Goal: Task Accomplishment & Management: Manage account settings

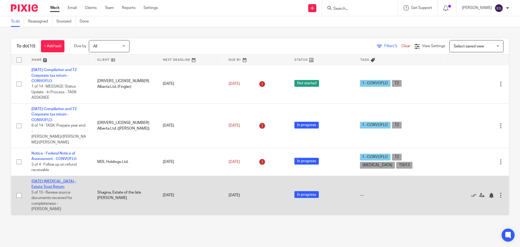
scroll to position [161, 0]
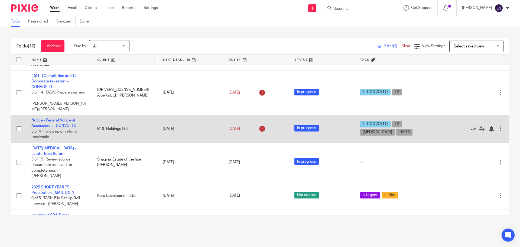
click at [471, 126] on icon at bounding box center [473, 128] width 5 height 5
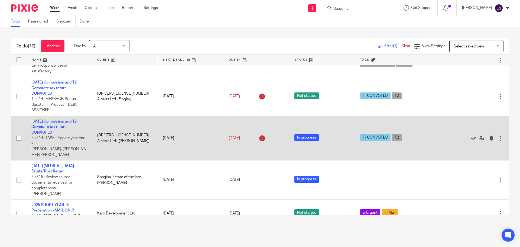
scroll to position [106, 0]
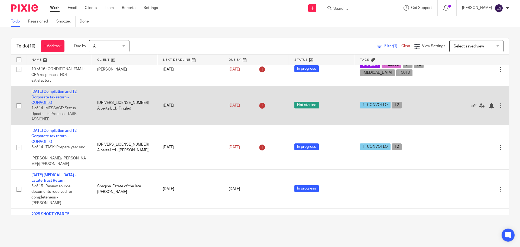
click at [59, 96] on link "2025-02-28 Compilation and T2 Corporate tax return - CONVOFLO" at bounding box center [53, 97] width 45 height 15
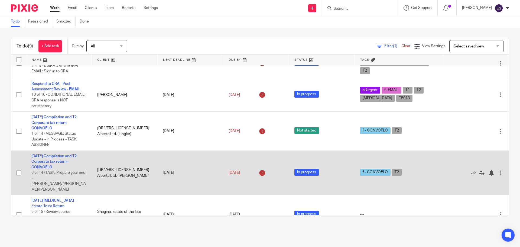
scroll to position [81, 0]
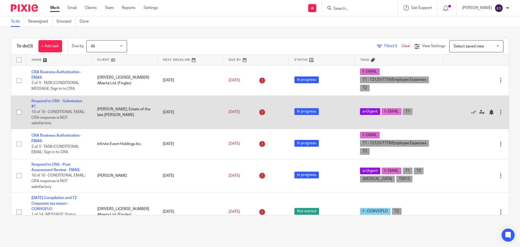
drag, startPoint x: 0, startPoint y: 0, endPoint x: 98, endPoint y: 126, distance: 159.4
click at [98, 126] on td "[PERSON_NAME], Estate of the late [PERSON_NAME]" at bounding box center [125, 111] width 66 height 33
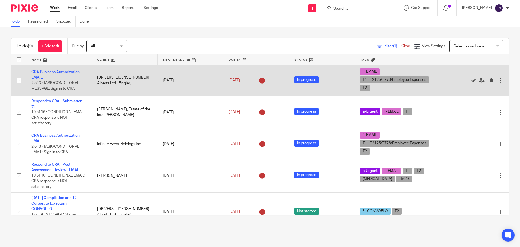
click at [92, 83] on td "[DRIVERS_LICENSE_NUMBER] Alberta Ltd. (Fingler)" at bounding box center [125, 80] width 66 height 30
click at [479, 78] on icon at bounding box center [481, 80] width 5 height 5
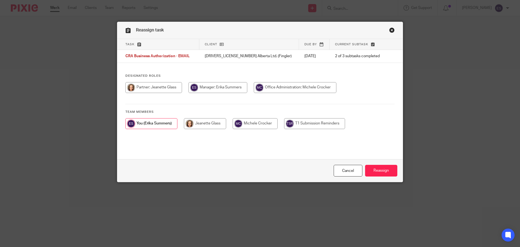
click at [190, 124] on input "radio" at bounding box center [205, 123] width 42 height 11
radio input "true"
click at [376, 170] on input "Reassign" at bounding box center [381, 171] width 32 height 12
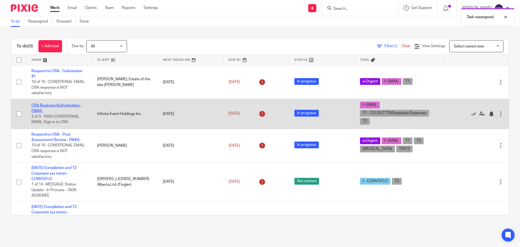
click at [57, 105] on link "CRA Business Authorization - EMAIL" at bounding box center [56, 107] width 50 height 9
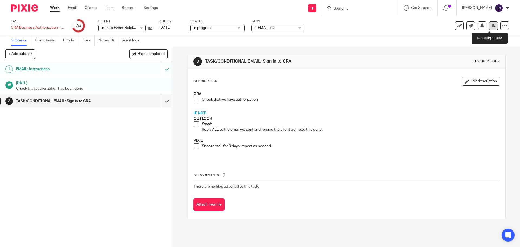
click at [492, 24] on icon at bounding box center [494, 26] width 4 height 4
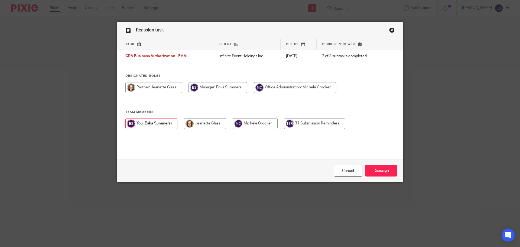
click at [211, 124] on input "radio" at bounding box center [205, 123] width 42 height 11
radio input "true"
click at [385, 172] on input "Reassign" at bounding box center [381, 171] width 32 height 12
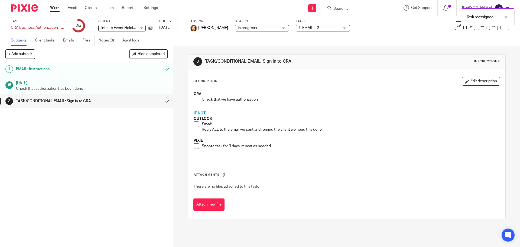
click at [51, 6] on link "Work" at bounding box center [54, 7] width 9 height 5
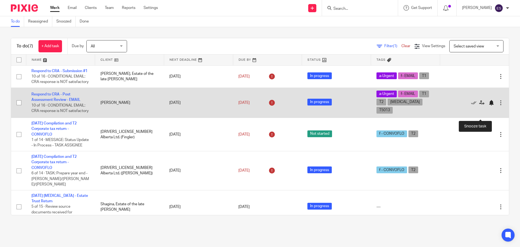
click at [489, 105] on div at bounding box center [491, 102] width 5 height 5
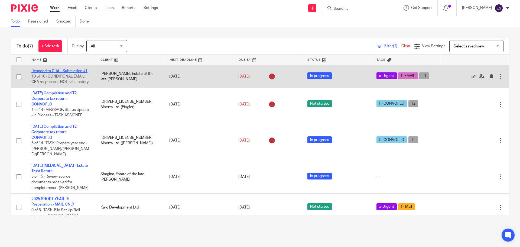
click at [59, 70] on link "Respond to CRA - Submission #1" at bounding box center [59, 71] width 56 height 4
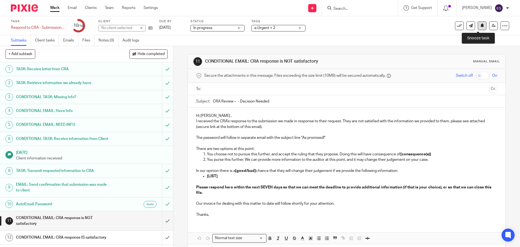
click at [481, 26] on button at bounding box center [482, 25] width 9 height 9
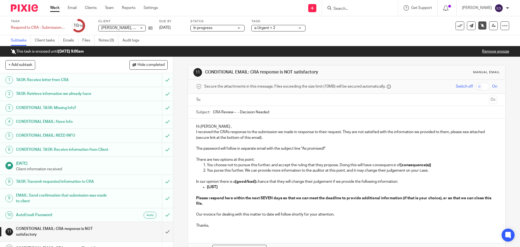
click at [55, 6] on link "Work" at bounding box center [54, 7] width 9 height 5
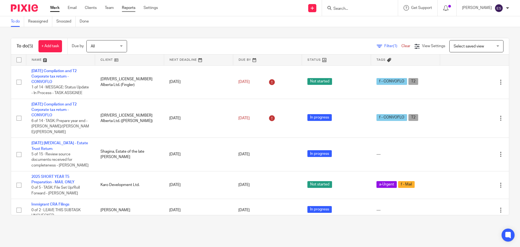
drag, startPoint x: 116, startPoint y: 8, endPoint x: 128, endPoint y: 8, distance: 11.9
drag, startPoint x: 150, startPoint y: 4, endPoint x: 148, endPoint y: 7, distance: 3.2
click at [148, 7] on div "Work Email Clients Team Reports Settings Work Email Clients Team Reports Settin…" at bounding box center [105, 8] width 121 height 16
